Goal: Navigation & Orientation: Find specific page/section

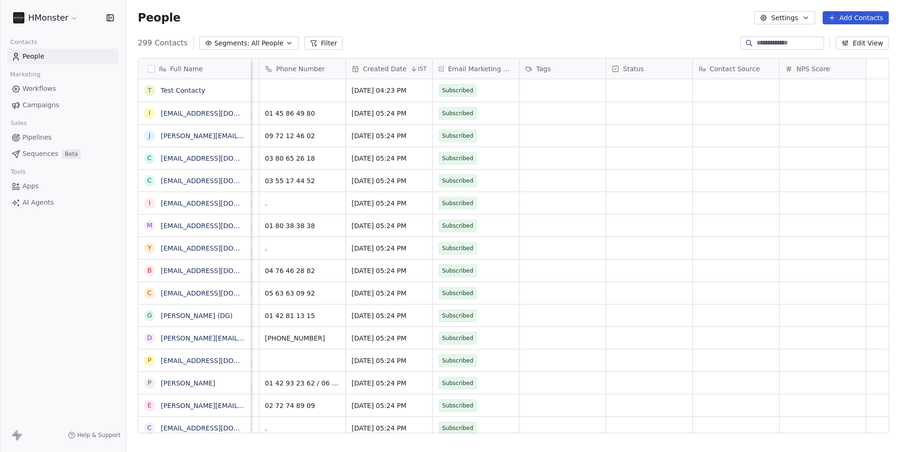
scroll to position [0, 167]
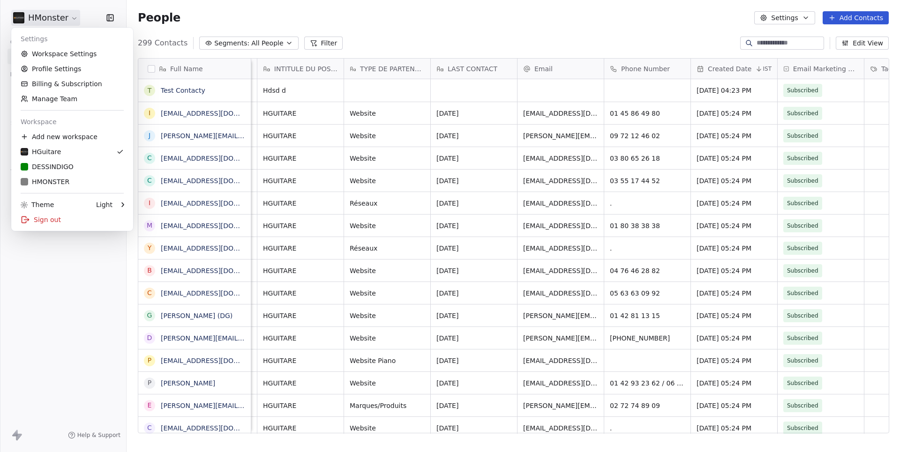
click at [58, 15] on html "HMonster Contacts People Marketing Workflows Campaigns Sales Pipelines Sequence…" at bounding box center [450, 226] width 900 height 452
click at [75, 167] on div "DESSINDIGO" at bounding box center [72, 166] width 103 height 9
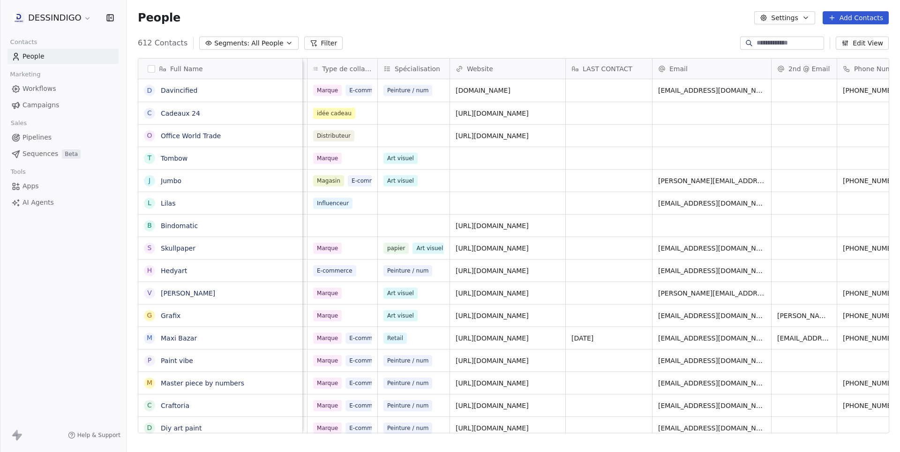
scroll to position [0, 299]
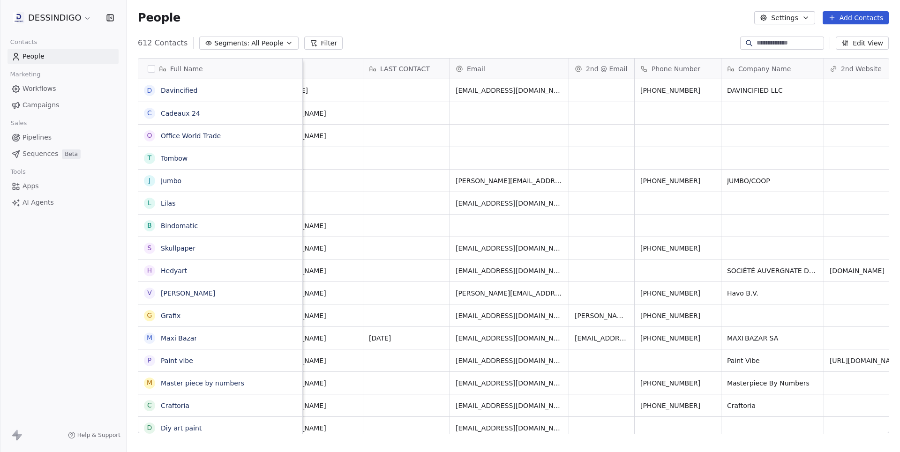
click at [312, 40] on icon at bounding box center [313, 42] width 7 height 7
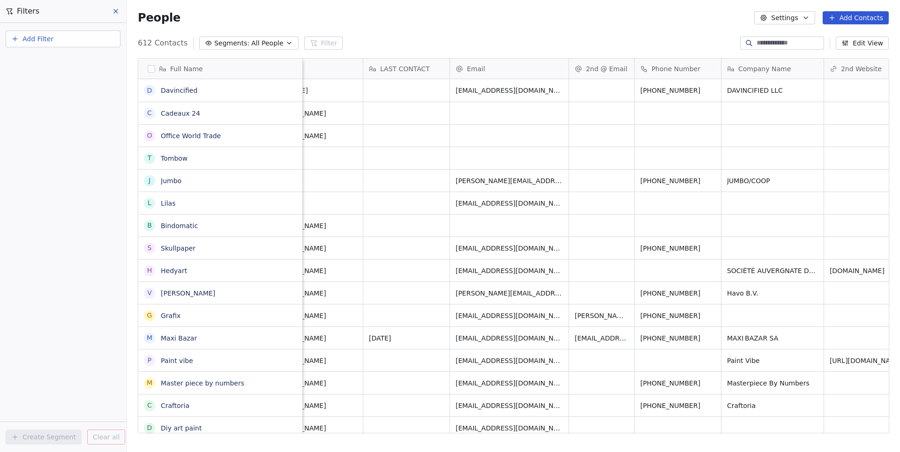
click at [25, 43] on span "Add Filter" at bounding box center [37, 39] width 31 height 10
click at [68, 66] on div "Contact properties" at bounding box center [63, 60] width 106 height 15
type input "*"
click at [84, 355] on html "DESSINDIGO Contacts People Marketing Workflows Campaigns Sales Pipelines Sequen…" at bounding box center [450, 226] width 900 height 452
click at [81, 310] on div "Add Filter Create Segment Clear all" at bounding box center [63, 237] width 126 height 429
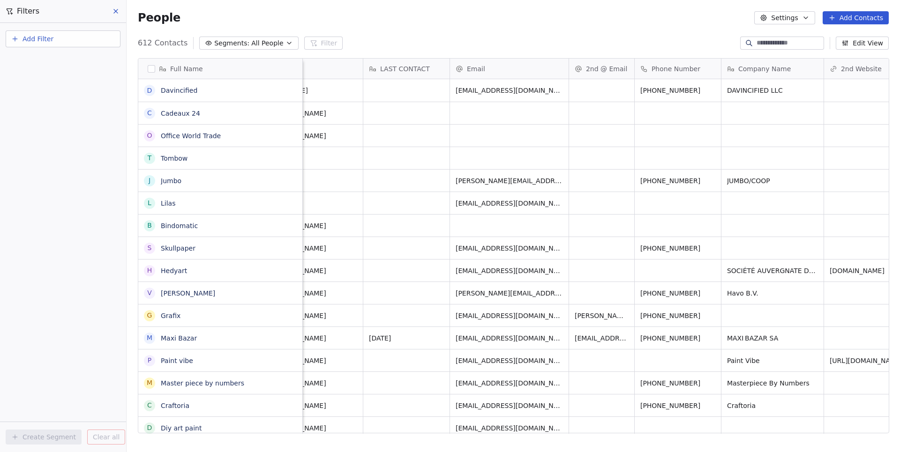
click at [116, 12] on icon at bounding box center [116, 11] width 4 height 4
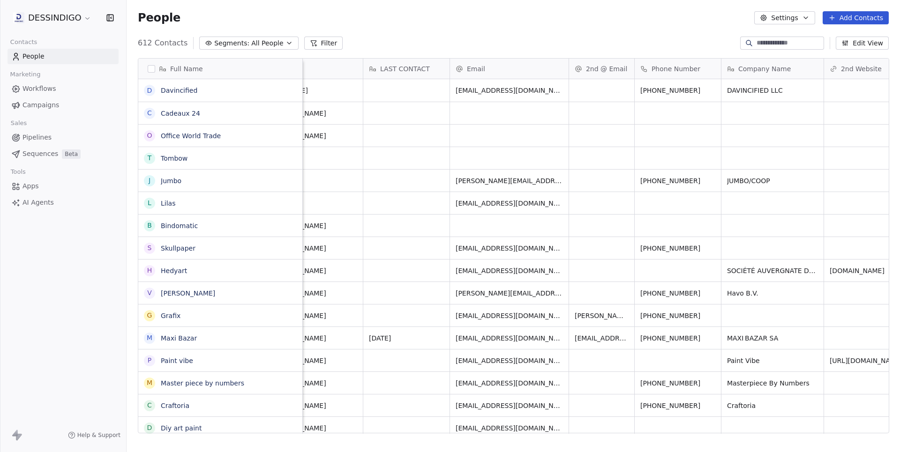
click at [53, 151] on span "Sequences" at bounding box center [40, 154] width 36 height 10
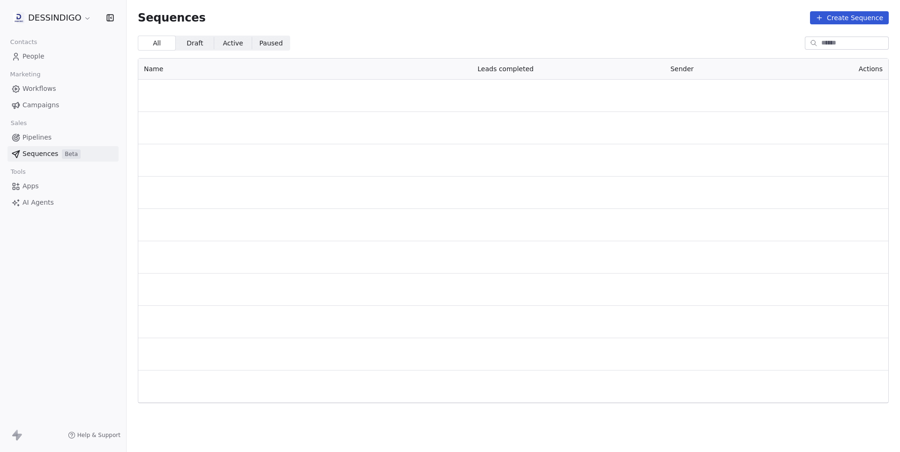
click at [44, 140] on span "Pipelines" at bounding box center [36, 138] width 29 height 10
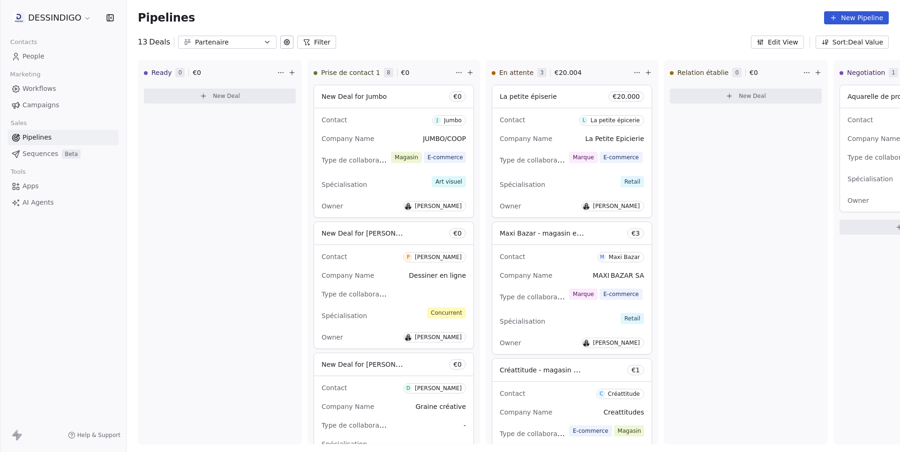
click at [284, 46] on button at bounding box center [286, 42] width 13 height 13
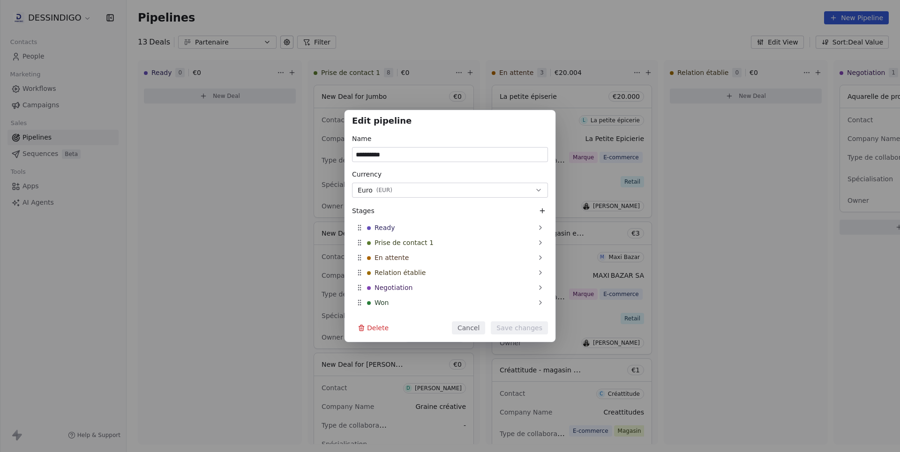
click at [432, 32] on div "**********" at bounding box center [450, 226] width 900 height 452
click at [471, 325] on button "Cancel" at bounding box center [468, 327] width 33 height 13
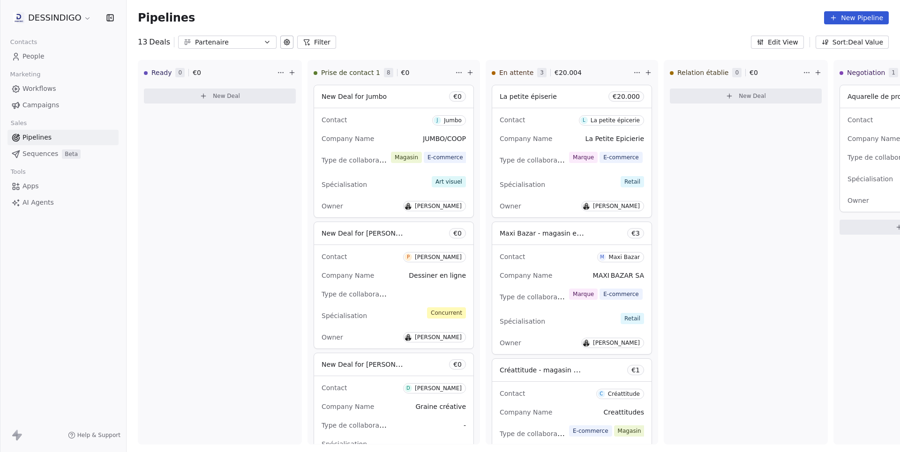
click at [781, 46] on button "Edit View" at bounding box center [777, 42] width 53 height 13
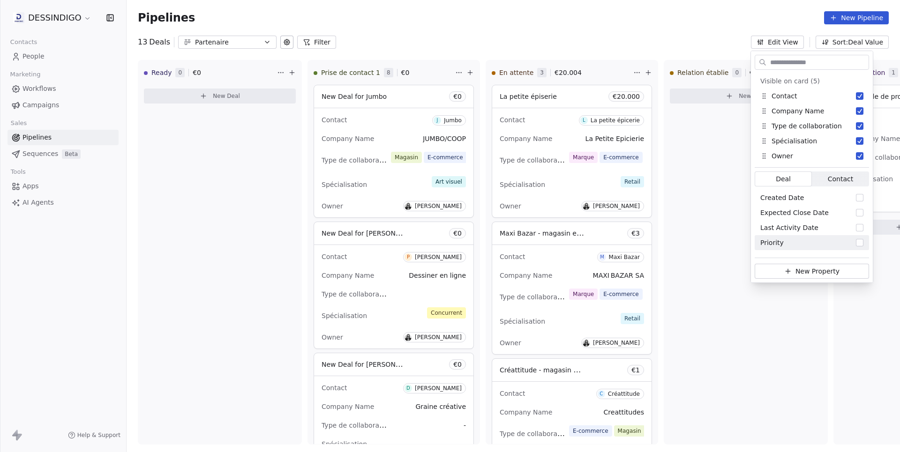
click at [574, 34] on div "Pipelines New Pipeline" at bounding box center [513, 18] width 773 height 36
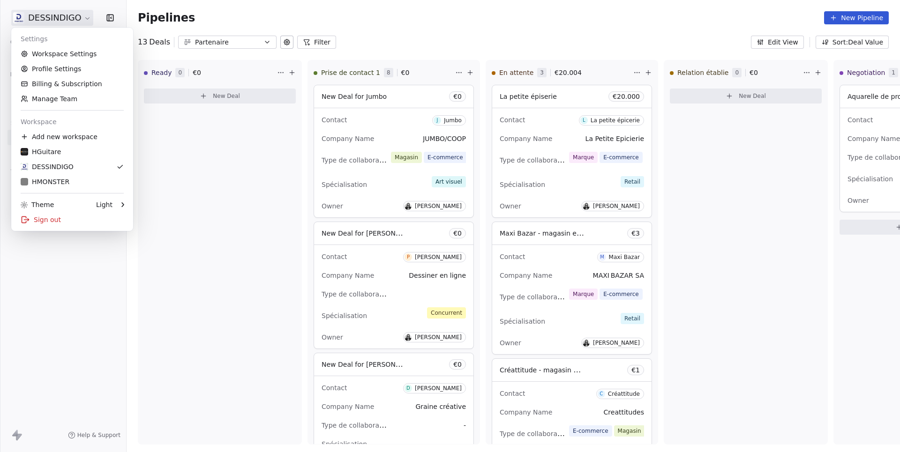
click at [67, 17] on html "DESSINDIGO Contacts People Marketing Workflows Campaigns Sales Pipelines Sequen…" at bounding box center [450, 226] width 900 height 452
click at [53, 214] on div "Sign out" at bounding box center [72, 219] width 114 height 15
